Goal: Task Accomplishment & Management: Use online tool/utility

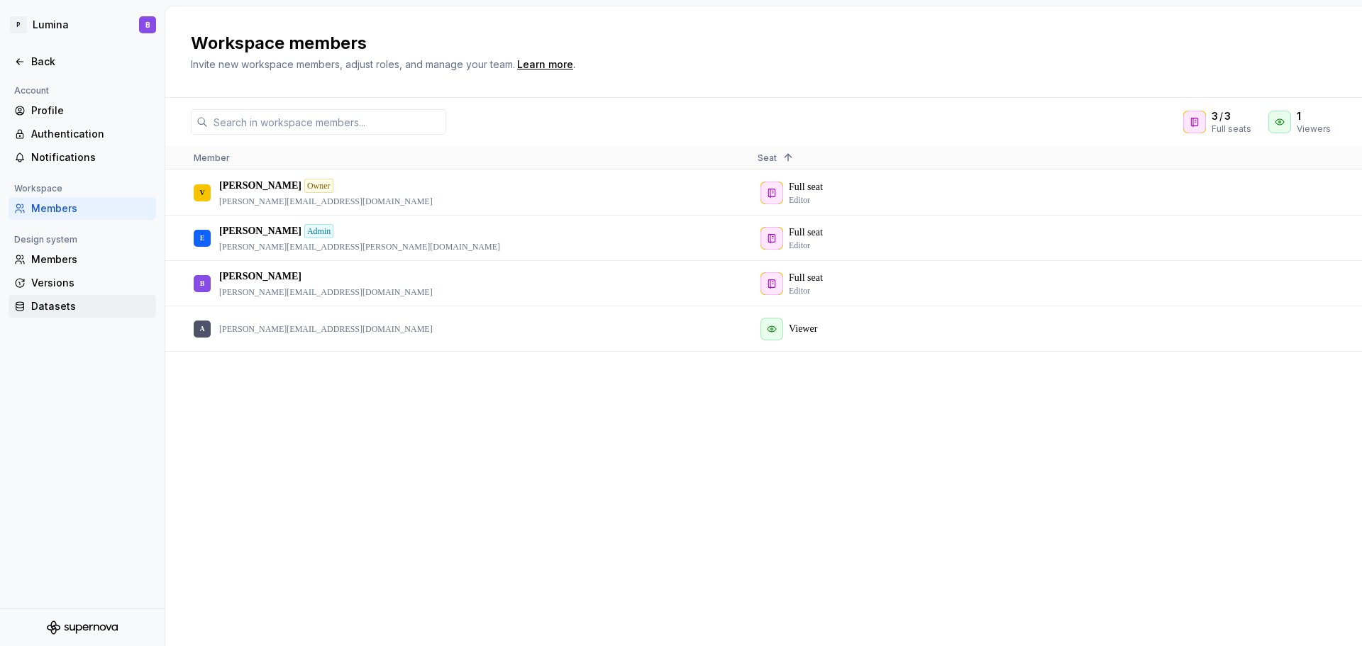
click at [39, 306] on div "Datasets" at bounding box center [90, 306] width 119 height 14
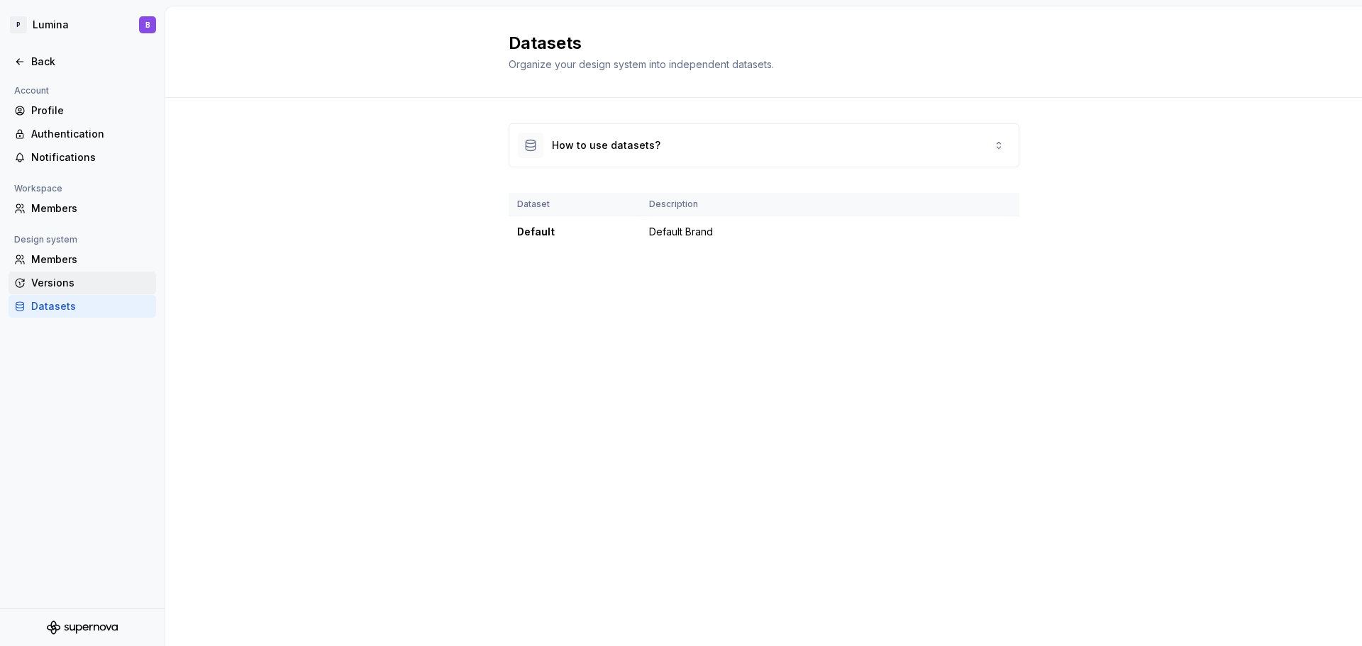
click at [44, 287] on div "Versions" at bounding box center [90, 283] width 119 height 14
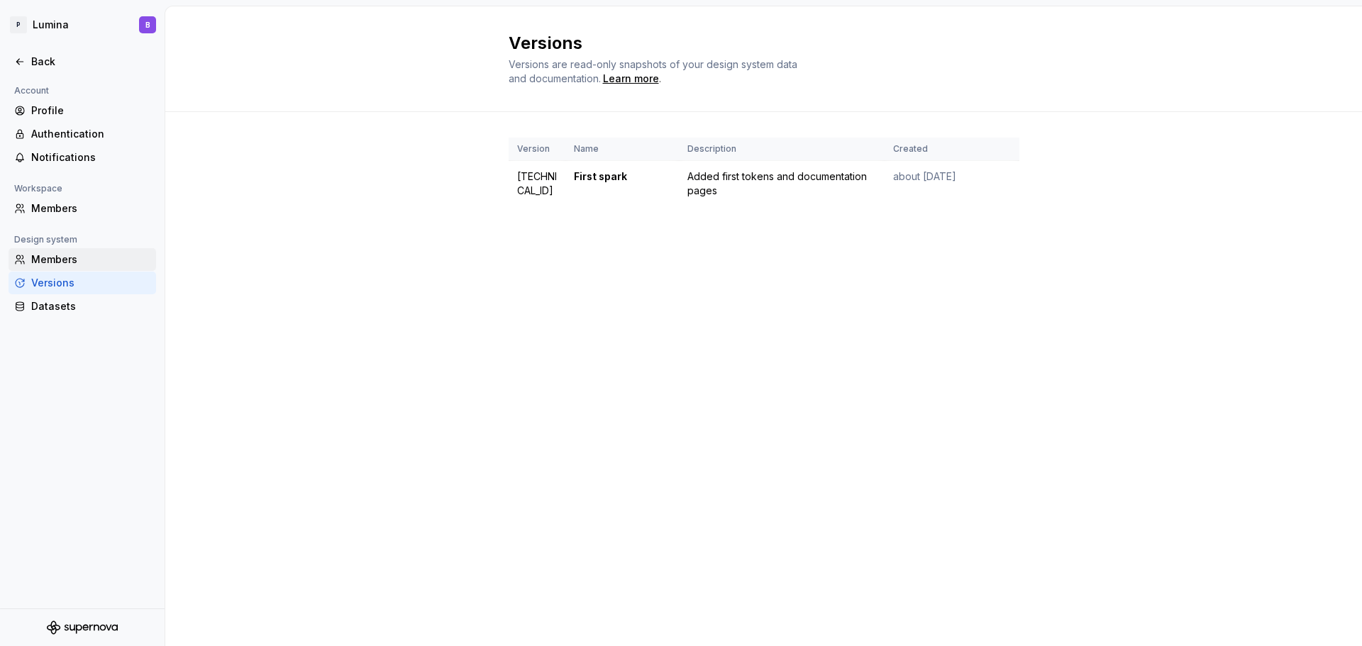
click at [59, 259] on div "Members" at bounding box center [90, 260] width 119 height 14
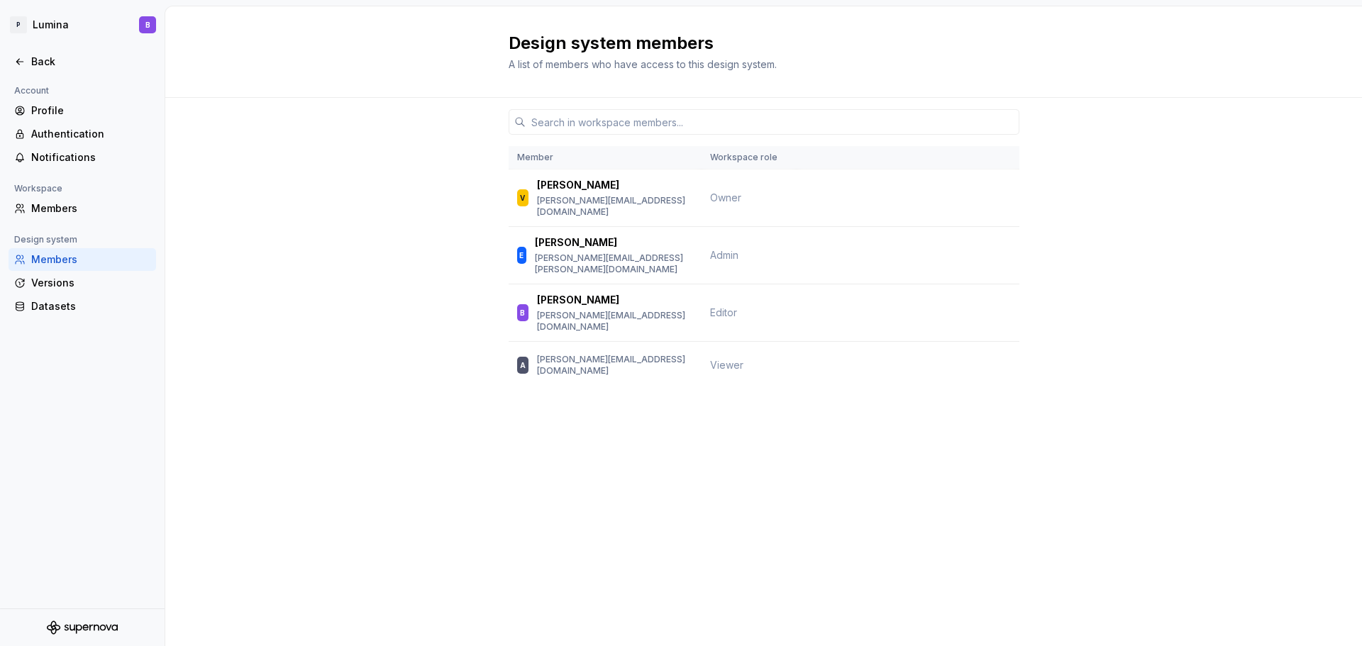
click at [650, 433] on div "Design system members A list of members who have access to this design system. …" at bounding box center [763, 326] width 1197 height 640
click at [45, 62] on div "Back" at bounding box center [90, 62] width 119 height 14
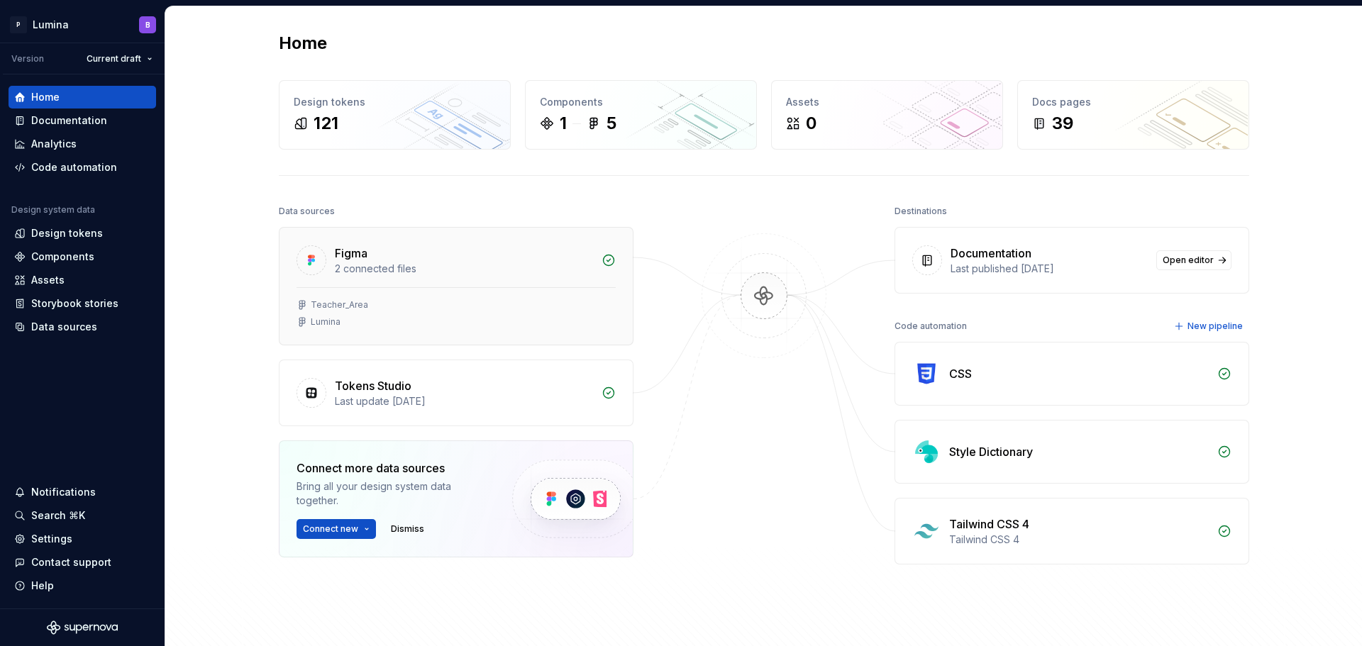
click at [394, 328] on div "Teacher_Area Lumina" at bounding box center [455, 315] width 353 height 57
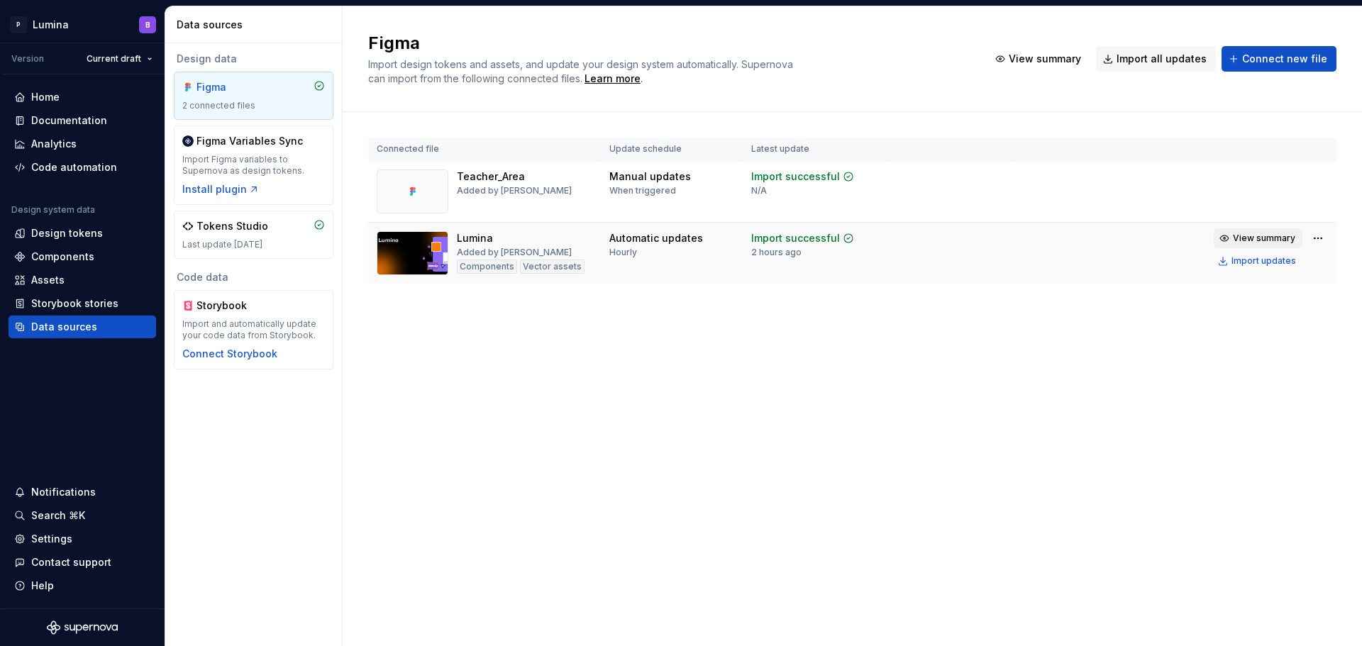
click at [1253, 238] on span "View summary" at bounding box center [1264, 238] width 62 height 11
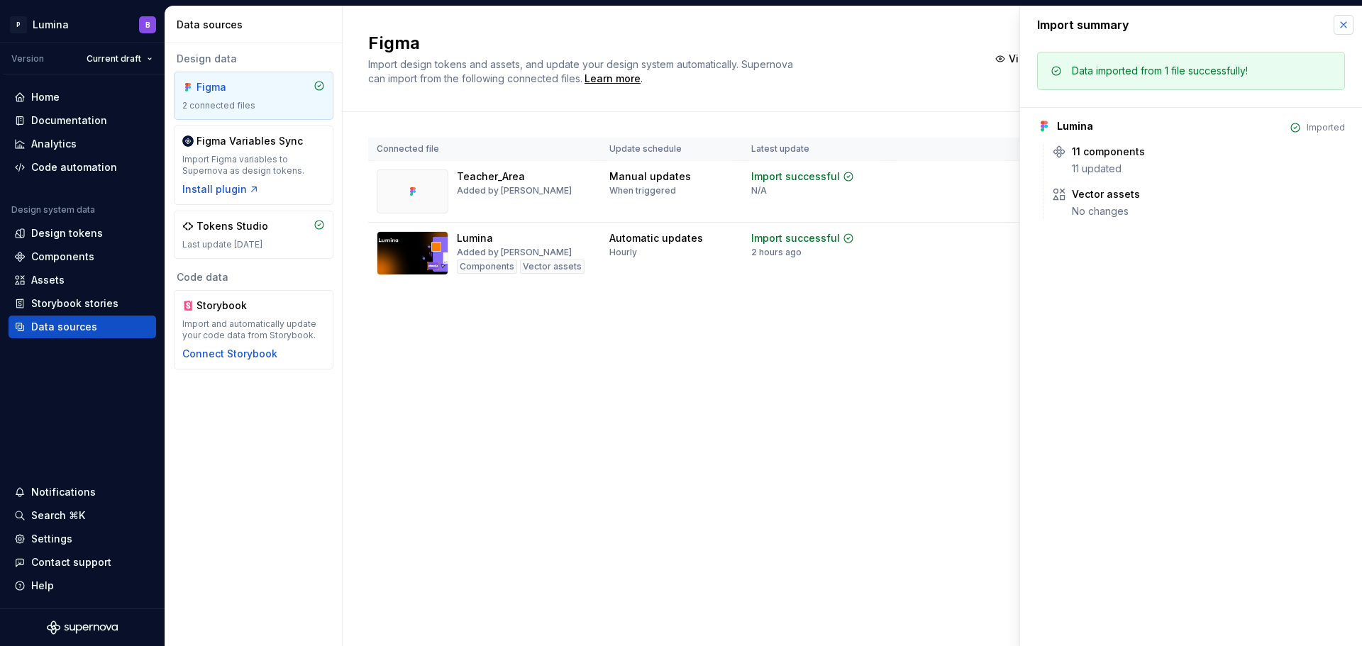
click at [1339, 22] on button "button" at bounding box center [1344, 25] width 20 height 20
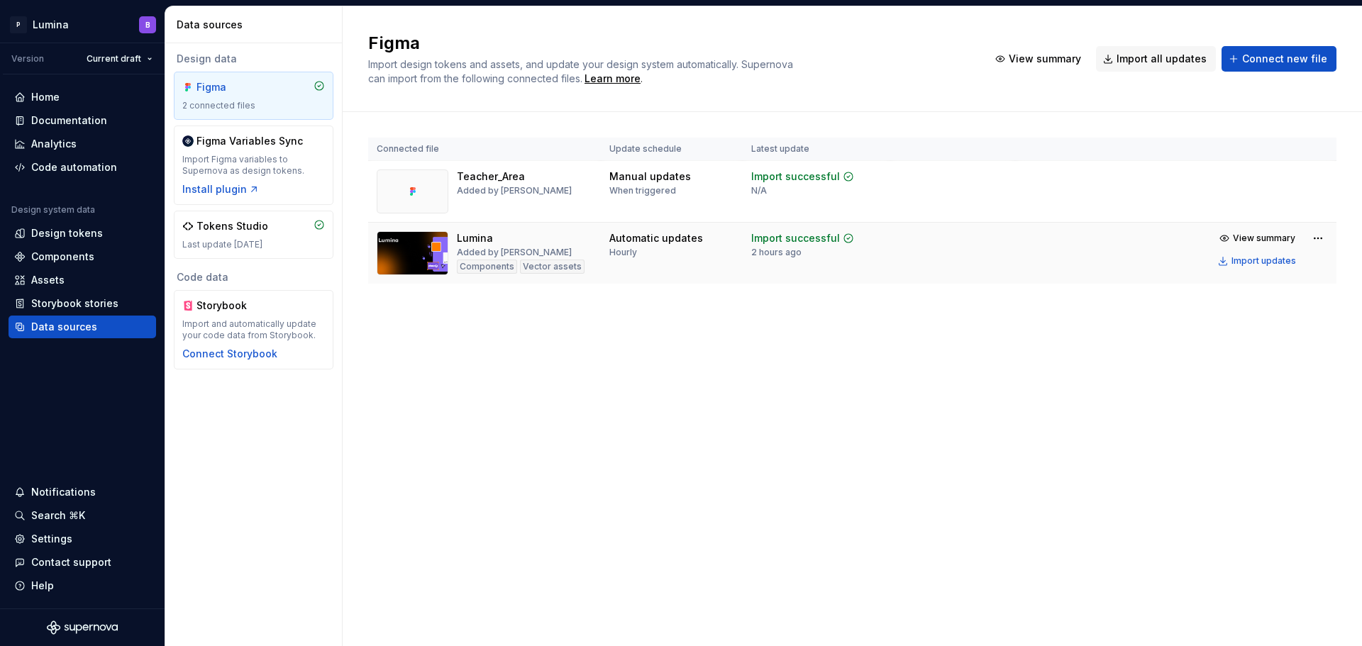
click at [543, 267] on div "Vector assets" at bounding box center [552, 267] width 65 height 14
click at [515, 267] on div "Components Vector assets" at bounding box center [521, 267] width 128 height 14
click at [655, 377] on div "Figma Import design tokens and assets, and update your design system automatica…" at bounding box center [852, 326] width 1019 height 640
click at [504, 441] on div "Figma Import design tokens and assets, and update your design system automatica…" at bounding box center [852, 326] width 1019 height 640
click at [261, 150] on div "Figma Variables Sync Import Figma variables to Supernova as design tokens. Inst…" at bounding box center [253, 165] width 143 height 62
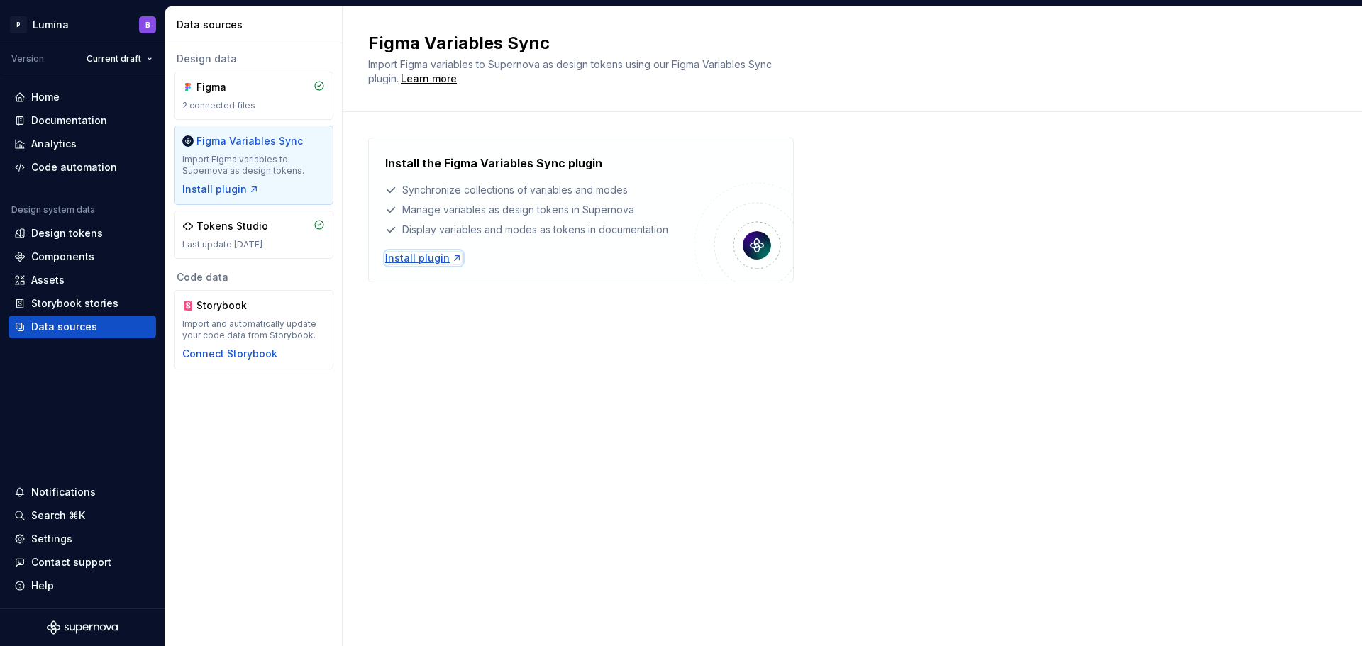
click at [409, 255] on div "Install plugin" at bounding box center [423, 258] width 77 height 14
click at [954, 100] on div "Figma Variables Sync Import Figma variables to Supernova as design tokens using…" at bounding box center [852, 59] width 1019 height 106
